Goal: Navigation & Orientation: Understand site structure

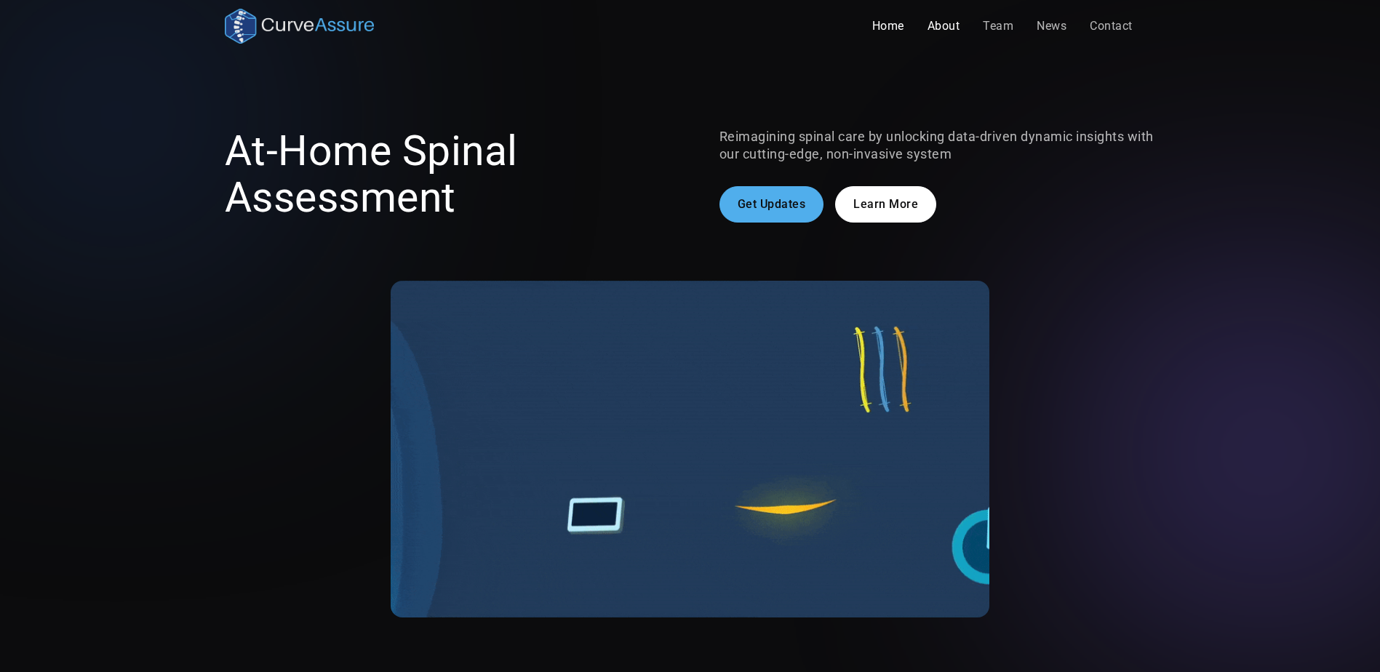
click at [946, 14] on link "About" at bounding box center [944, 26] width 56 height 29
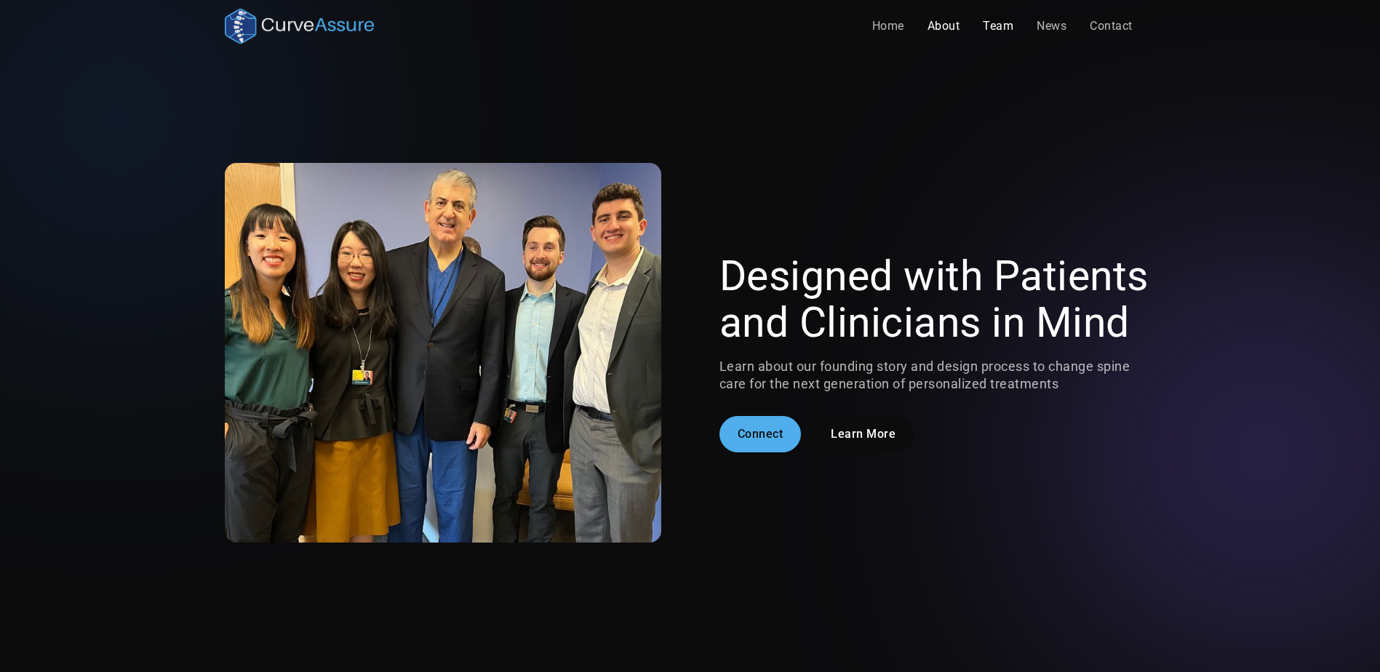
click at [994, 32] on link "Team" at bounding box center [998, 26] width 54 height 29
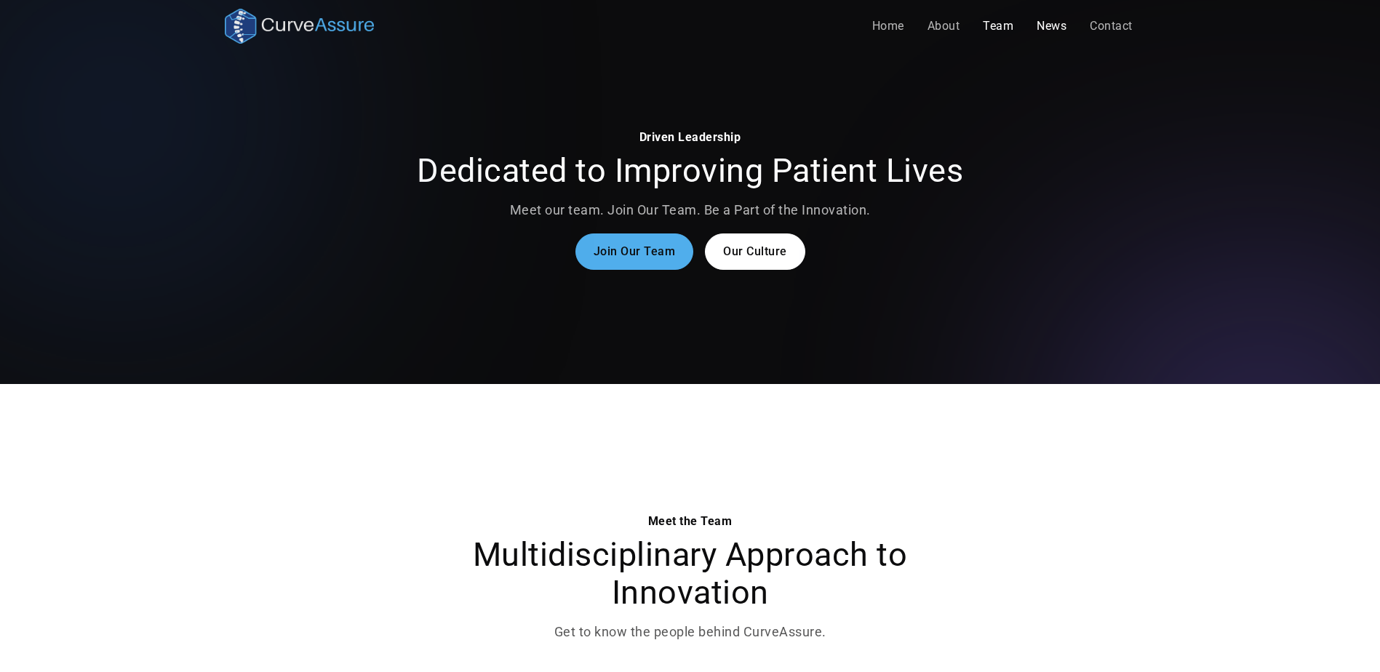
click at [1061, 15] on link "News" at bounding box center [1051, 26] width 53 height 29
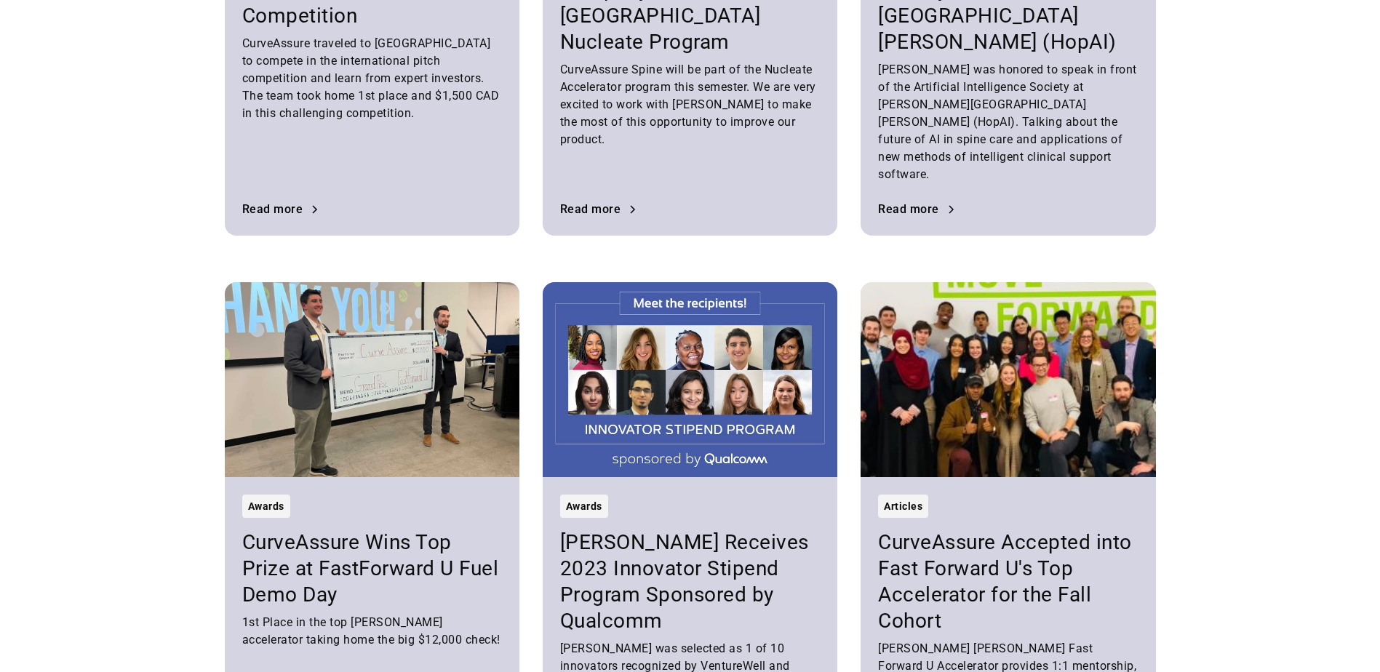
scroll to position [3637, 0]
